Goal: Task Accomplishment & Management: Use online tool/utility

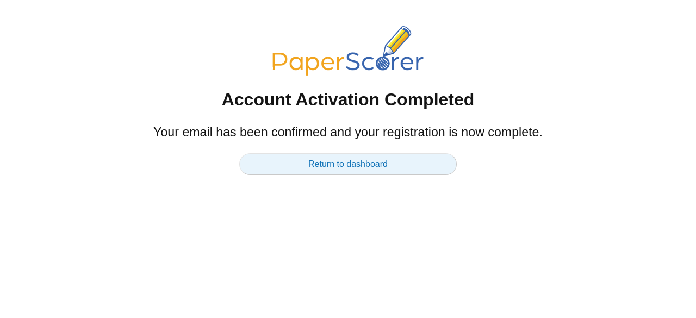
click at [383, 164] on link "Return to dashboard" at bounding box center [348, 164] width 218 height 22
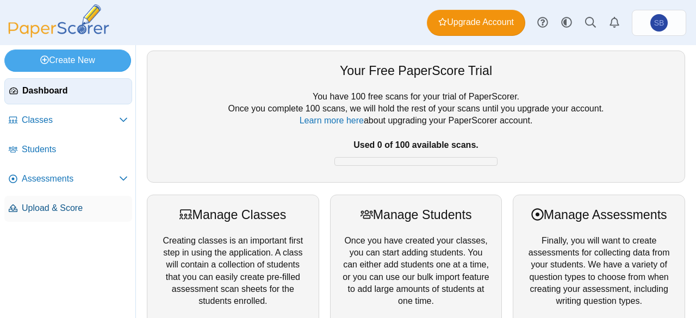
click at [69, 211] on span "Upload & Score" at bounding box center [75, 208] width 106 height 12
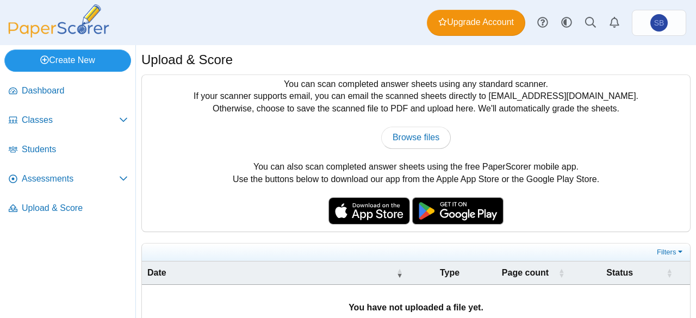
click at [93, 51] on link "Create New" at bounding box center [67, 60] width 127 height 22
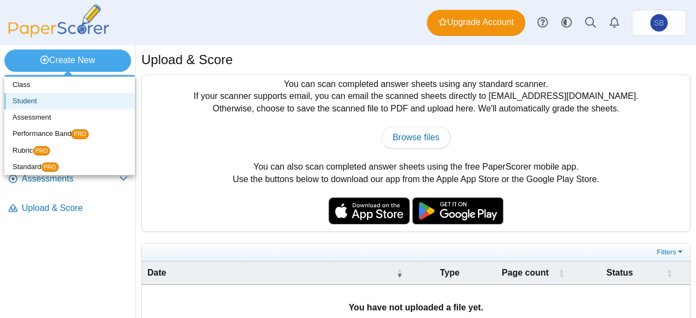
click at [53, 104] on link "Student" at bounding box center [69, 101] width 131 height 16
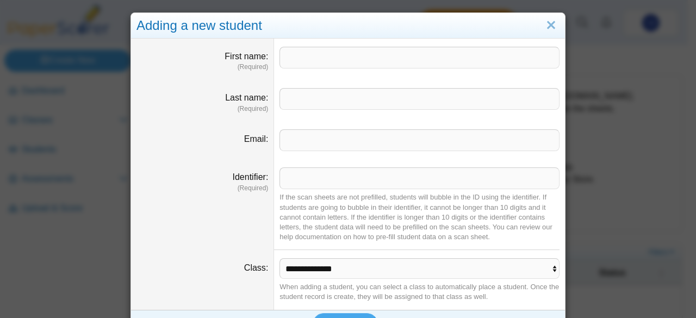
click at [612, 104] on div "**********" at bounding box center [348, 159] width 696 height 318
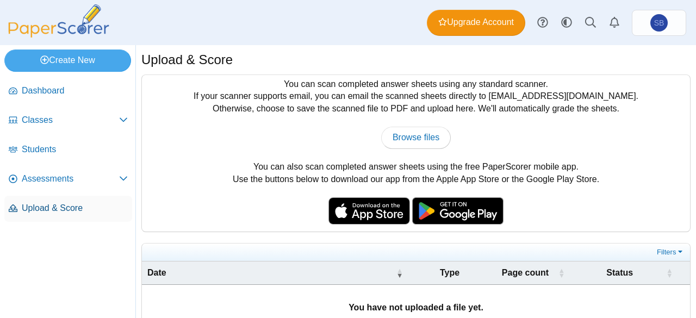
click at [60, 210] on span "Upload & Score" at bounding box center [75, 208] width 106 height 12
